Goal: Information Seeking & Learning: Learn about a topic

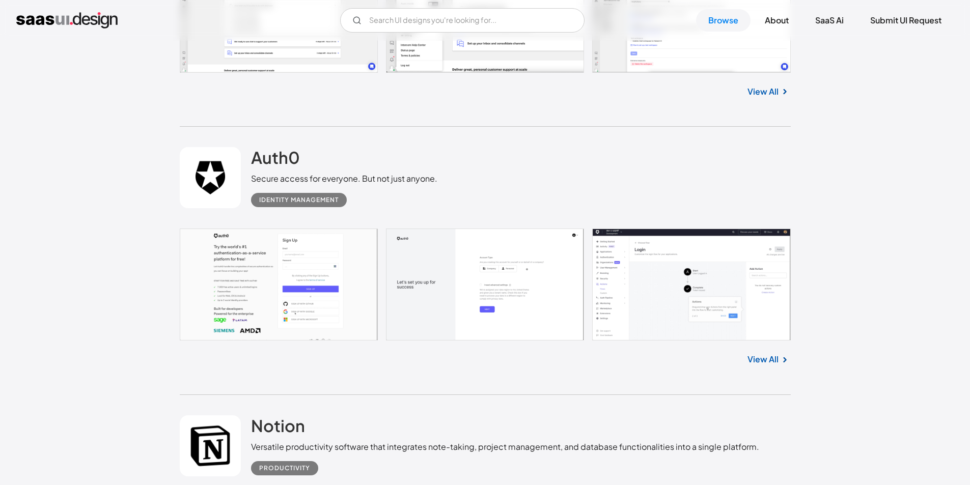
scroll to position [7738, 0]
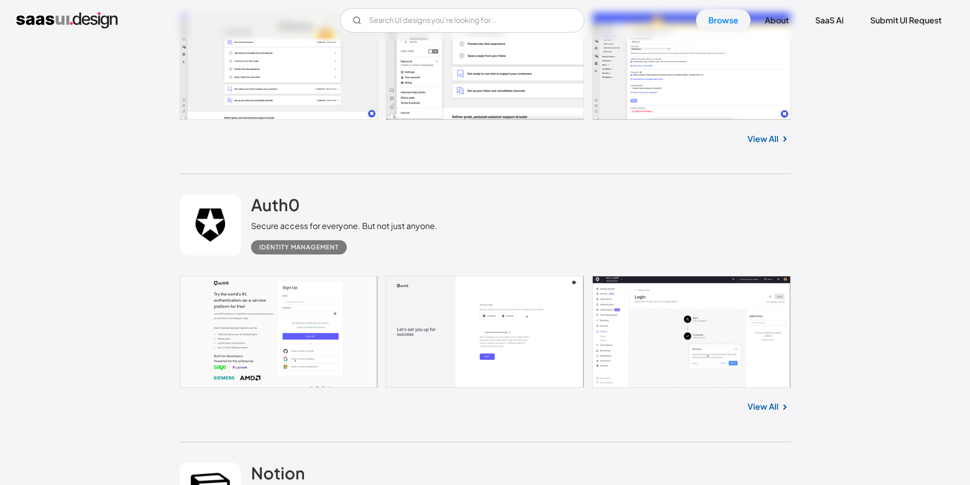
click at [624, 365] on link at bounding box center [485, 332] width 611 height 112
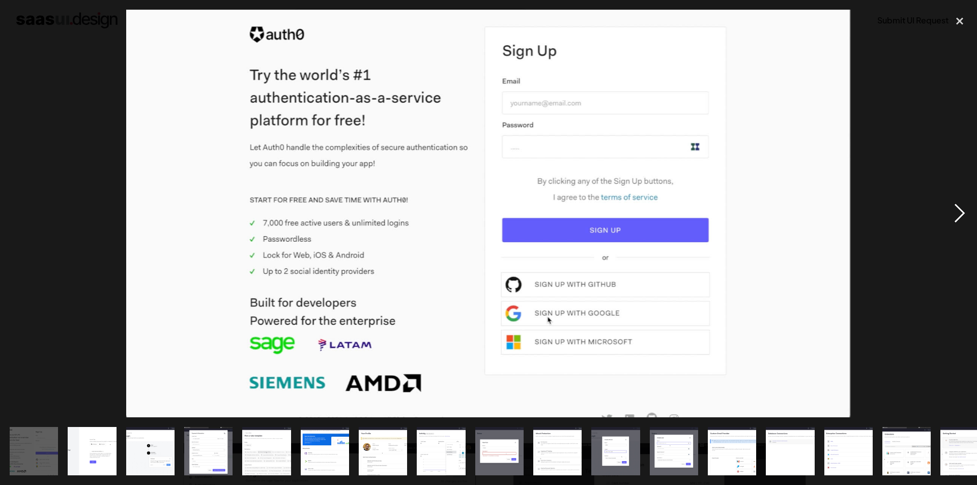
click at [977, 319] on div "next image" at bounding box center [960, 214] width 35 height 408
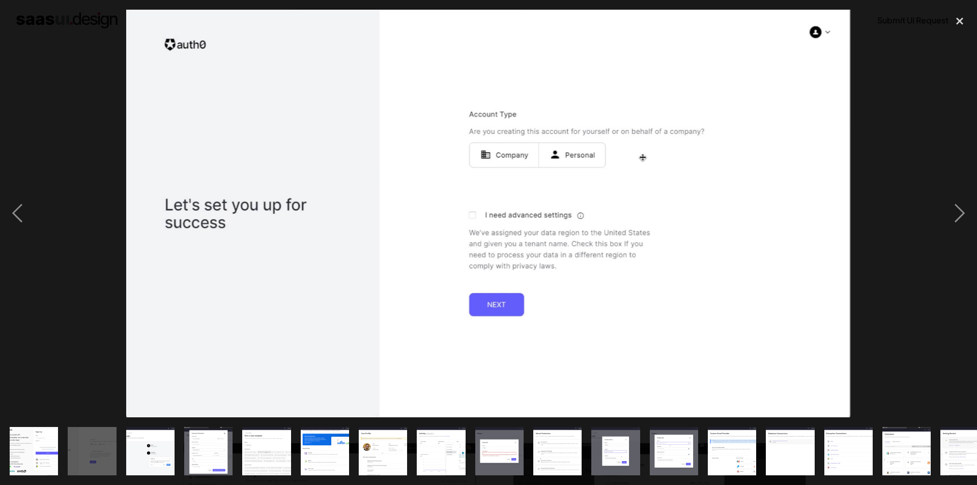
click at [902, 338] on div at bounding box center [488, 214] width 977 height 408
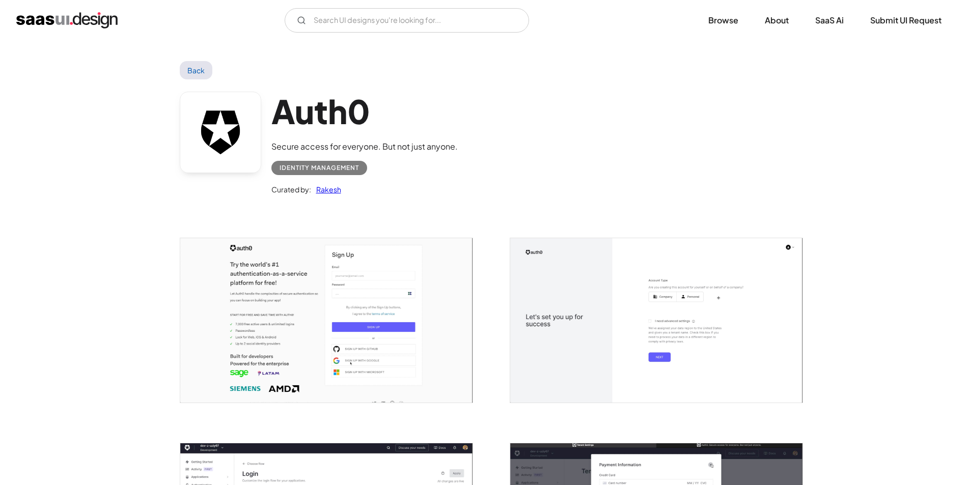
click at [199, 71] on link "Back" at bounding box center [196, 70] width 33 height 18
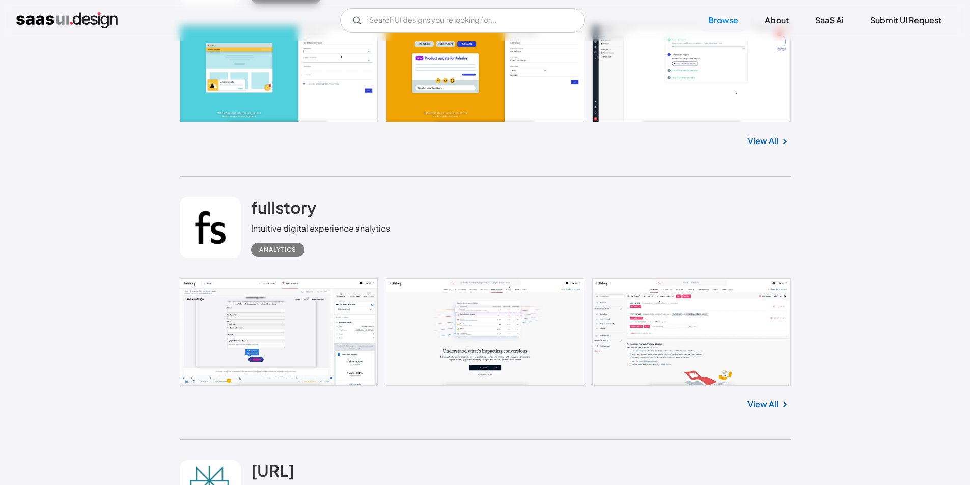
scroll to position [1765, 0]
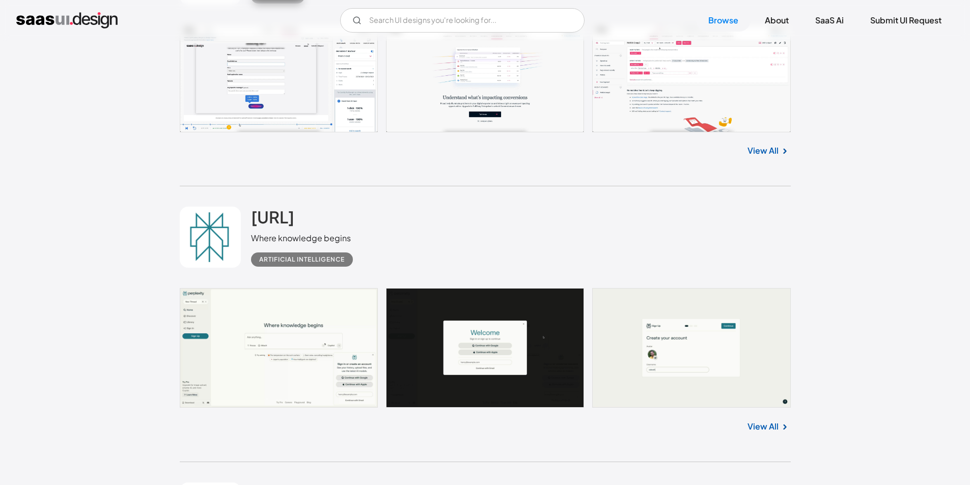
click at [272, 405] on link at bounding box center [485, 348] width 611 height 120
click at [296, 380] on link at bounding box center [485, 348] width 611 height 120
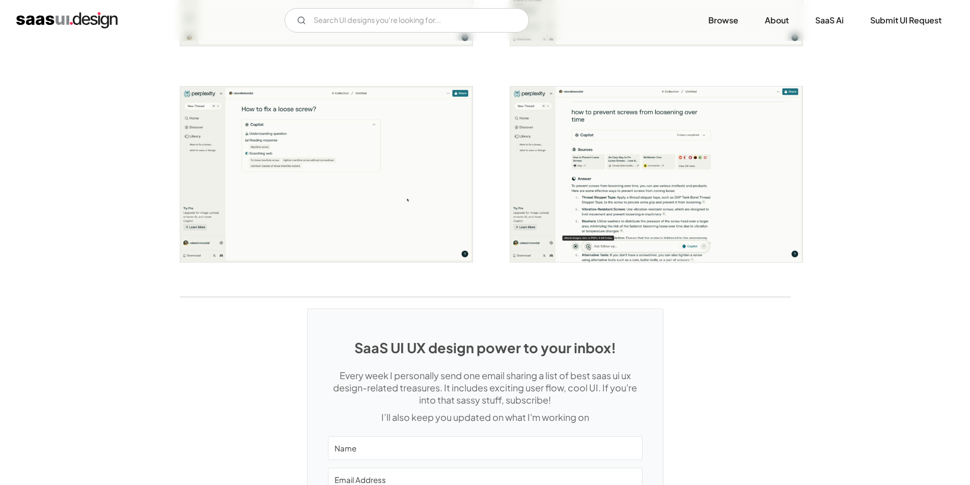
scroll to position [1985, 0]
